Goal: Obtain resource: Download file/media

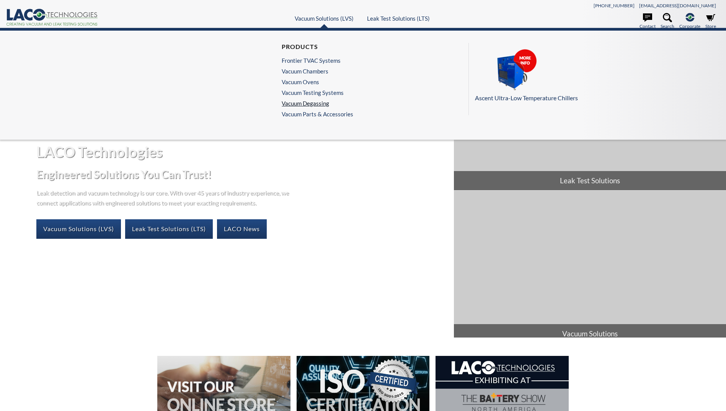
click at [307, 101] on link "Vacuum Degassing" at bounding box center [316, 103] width 68 height 7
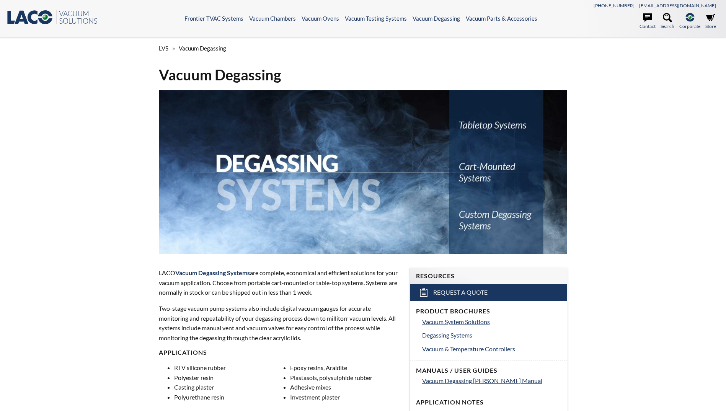
select select "Language Translate Widget"
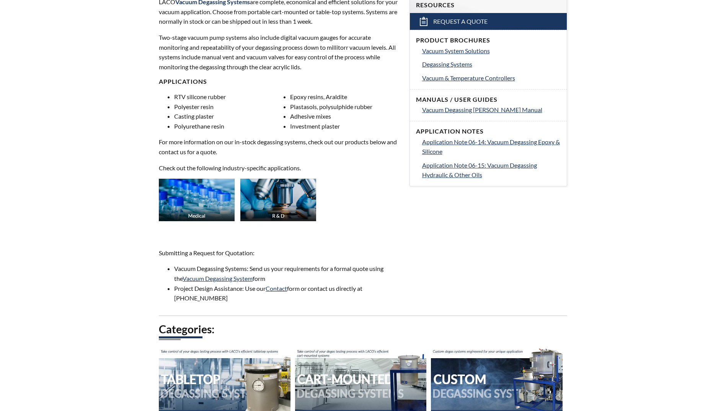
scroll to position [268, 0]
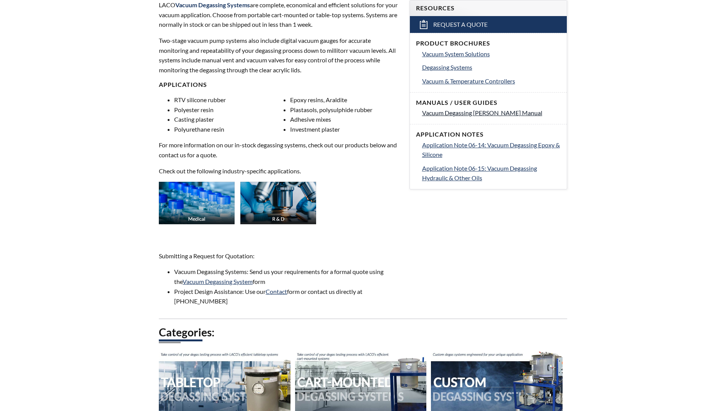
click at [464, 113] on span "Vacuum Degassing [PERSON_NAME] Manual" at bounding box center [482, 112] width 120 height 7
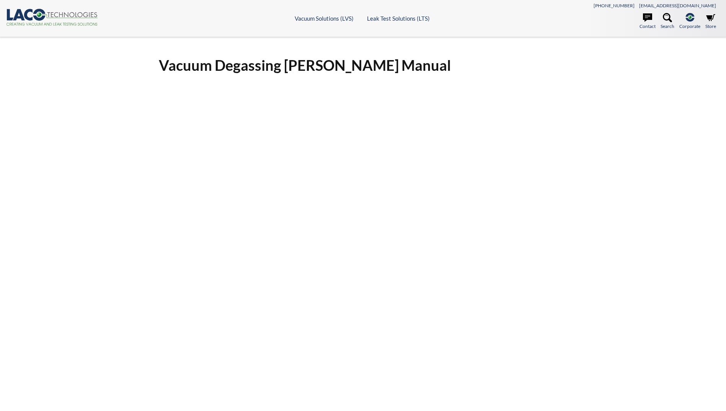
select select "Language Translate Widget"
